Goal: Check status: Check status

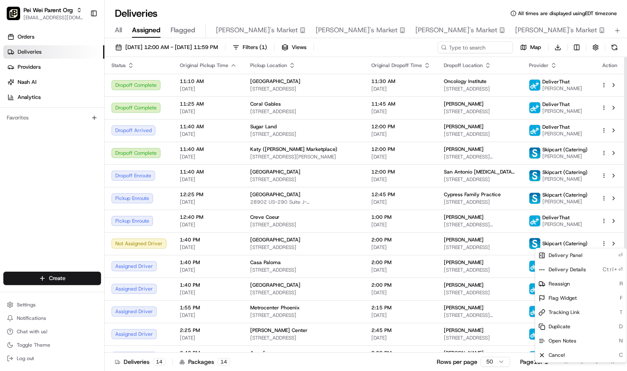
click at [604, 175] on html "[PERSON_NAME] Parent Org [EMAIL_ADDRESS][DOMAIN_NAME] Toggle Sidebar Orders Del…" at bounding box center [313, 185] width 627 height 371
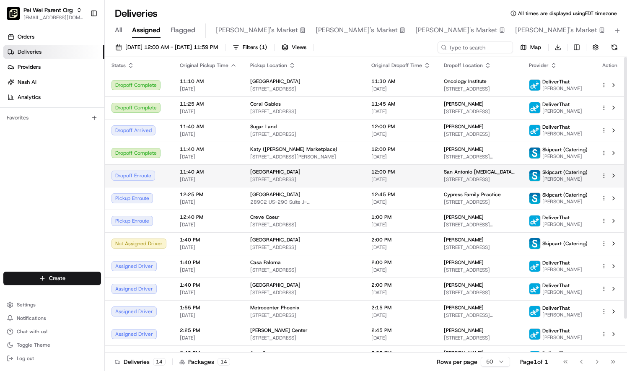
click at [605, 177] on html "[PERSON_NAME] Parent Org [EMAIL_ADDRESS][DOMAIN_NAME] Toggle Sidebar Orders Del…" at bounding box center [313, 185] width 627 height 371
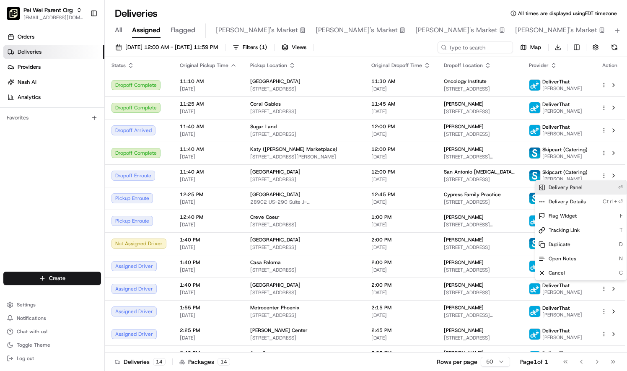
click at [587, 190] on div "Delivery Panel ⏎" at bounding box center [580, 187] width 91 height 14
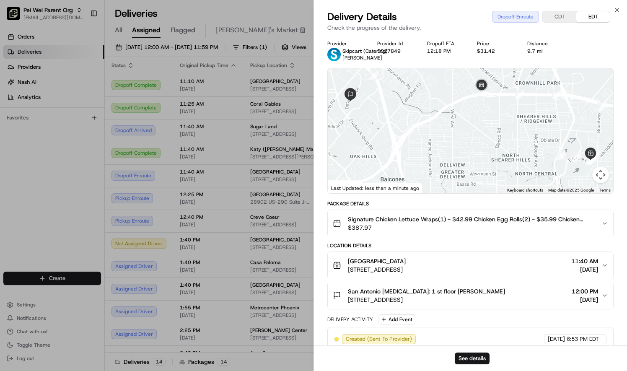
click at [562, 18] on button "CDT" at bounding box center [560, 16] width 34 height 11
click at [563, 18] on button "CDT" at bounding box center [560, 16] width 34 height 11
click at [558, 16] on button "CDT" at bounding box center [560, 16] width 34 height 11
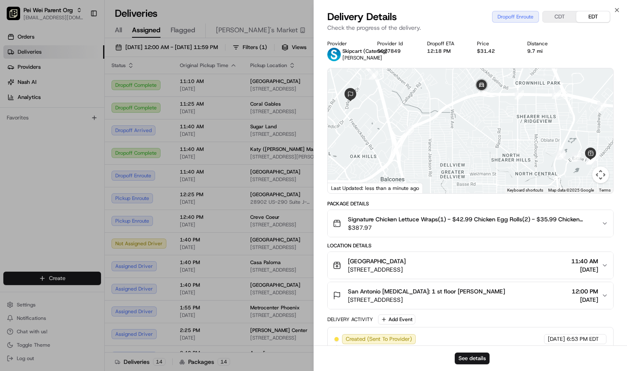
click at [588, 13] on button "EDT" at bounding box center [594, 16] width 34 height 11
click at [563, 16] on button "CDT" at bounding box center [560, 16] width 34 height 11
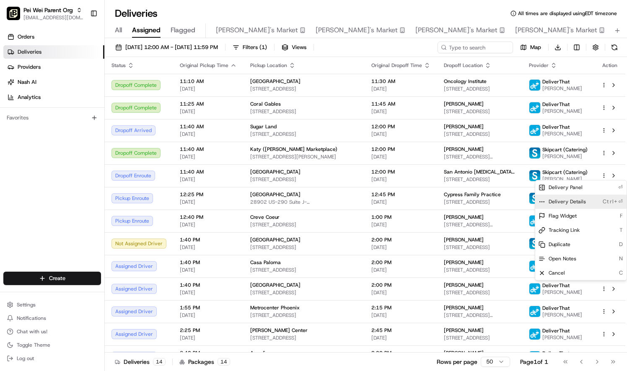
click at [566, 202] on span "Delivery Details" at bounding box center [567, 201] width 37 height 7
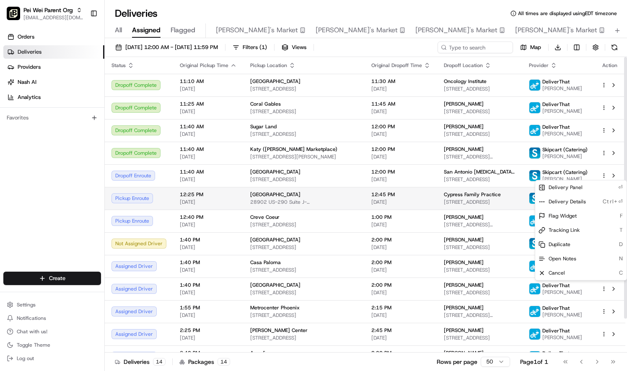
click at [480, 204] on span "[STREET_ADDRESS]" at bounding box center [480, 202] width 72 height 7
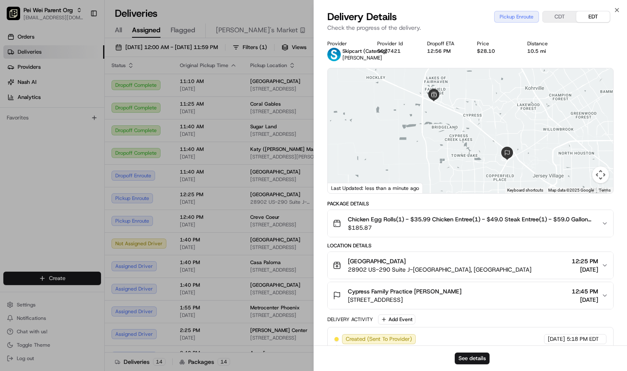
click at [555, 18] on button "CDT" at bounding box center [560, 16] width 34 height 11
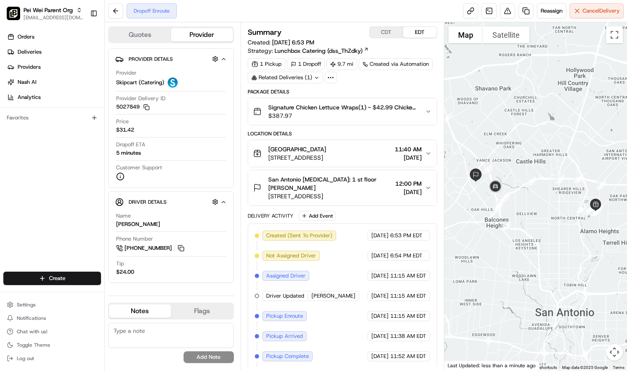
click at [387, 31] on button "CDT" at bounding box center [387, 32] width 34 height 11
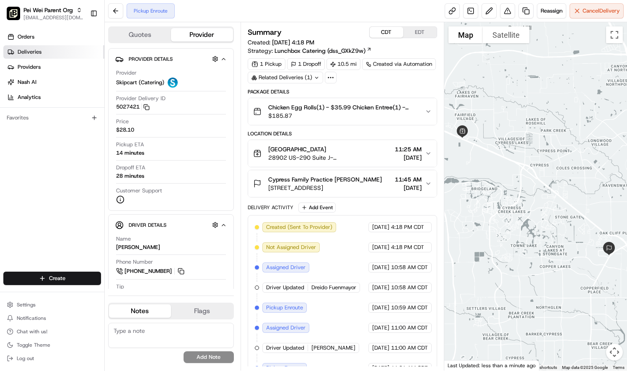
click at [31, 50] on span "Deliveries" at bounding box center [30, 52] width 24 height 8
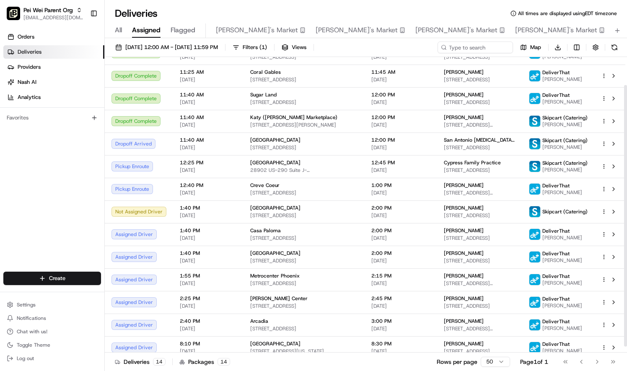
scroll to position [38, 0]
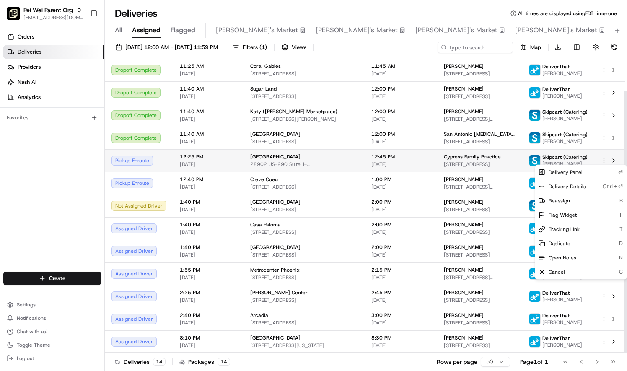
click at [605, 159] on html "[PERSON_NAME] Parent Org [EMAIL_ADDRESS][DOMAIN_NAME] Toggle Sidebar Orders Del…" at bounding box center [313, 185] width 627 height 371
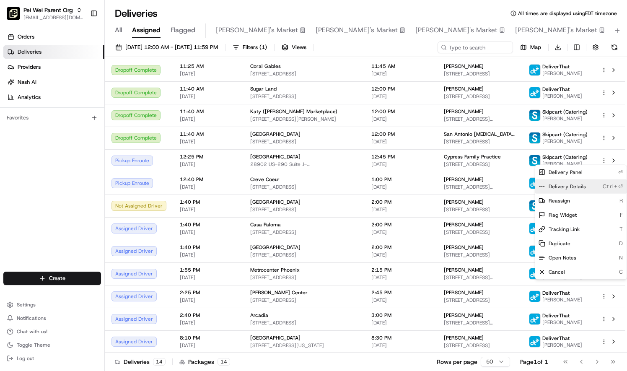
click at [580, 187] on span "Delivery Details" at bounding box center [567, 186] width 37 height 7
